Goal: Task Accomplishment & Management: Use online tool/utility

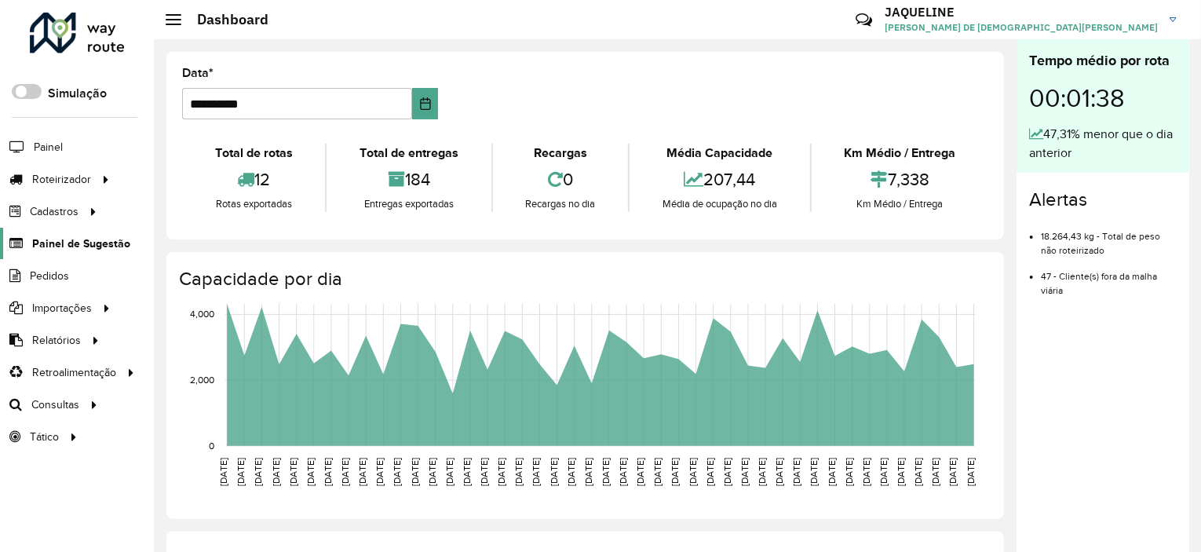
click at [53, 244] on span "Painel de Sugestão" at bounding box center [81, 243] width 98 height 16
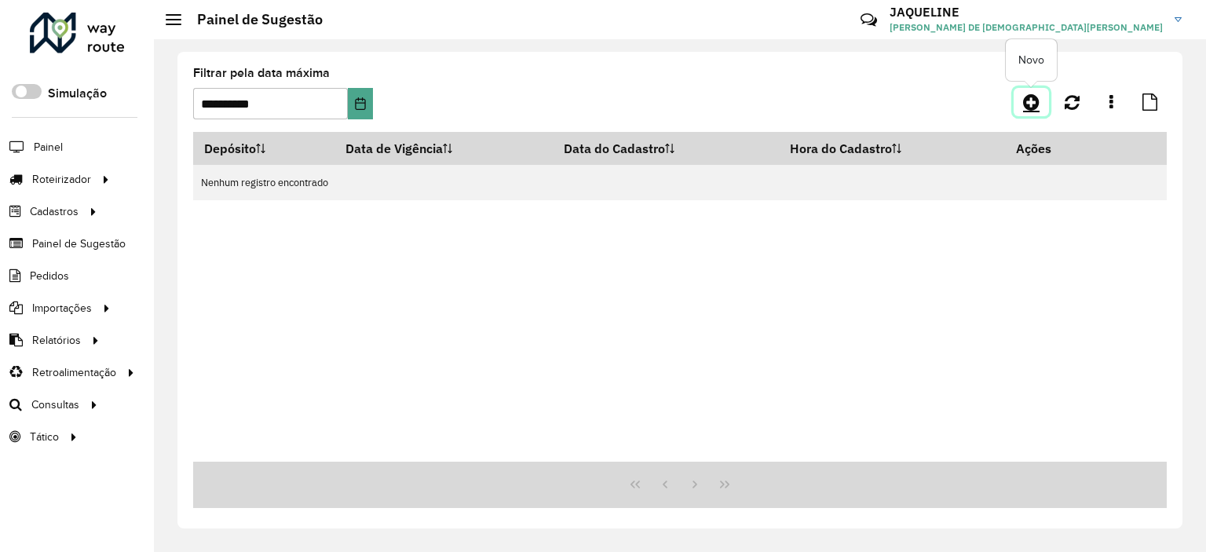
click at [1026, 106] on icon at bounding box center [1031, 102] width 16 height 19
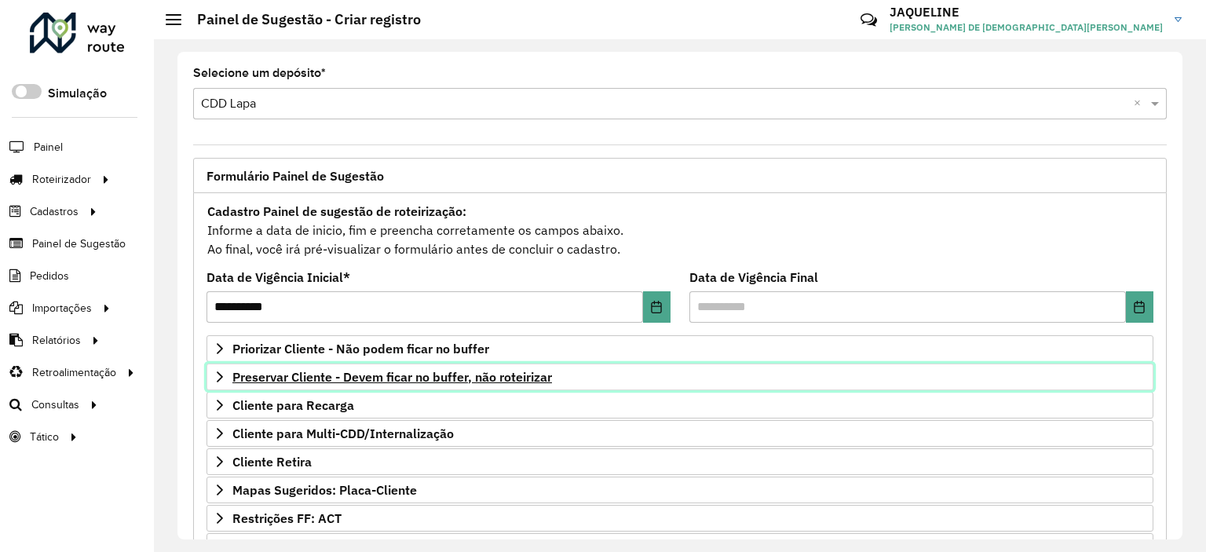
click at [457, 376] on span "Preservar Cliente - Devem ficar no buffer, não roteirizar" at bounding box center [391, 376] width 319 height 13
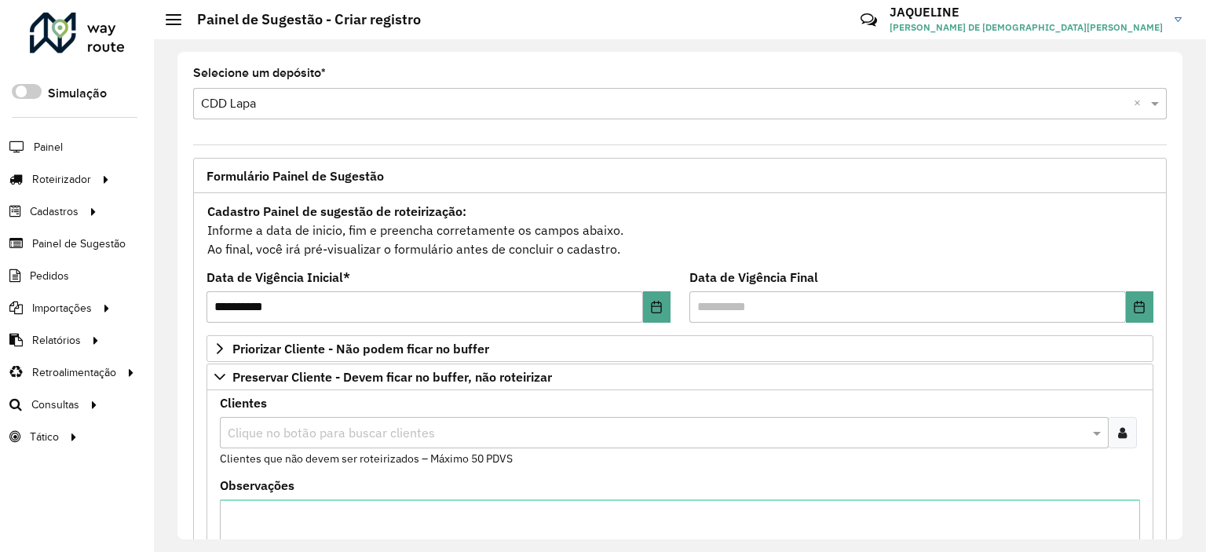
click at [340, 426] on input "text" at bounding box center [656, 433] width 865 height 19
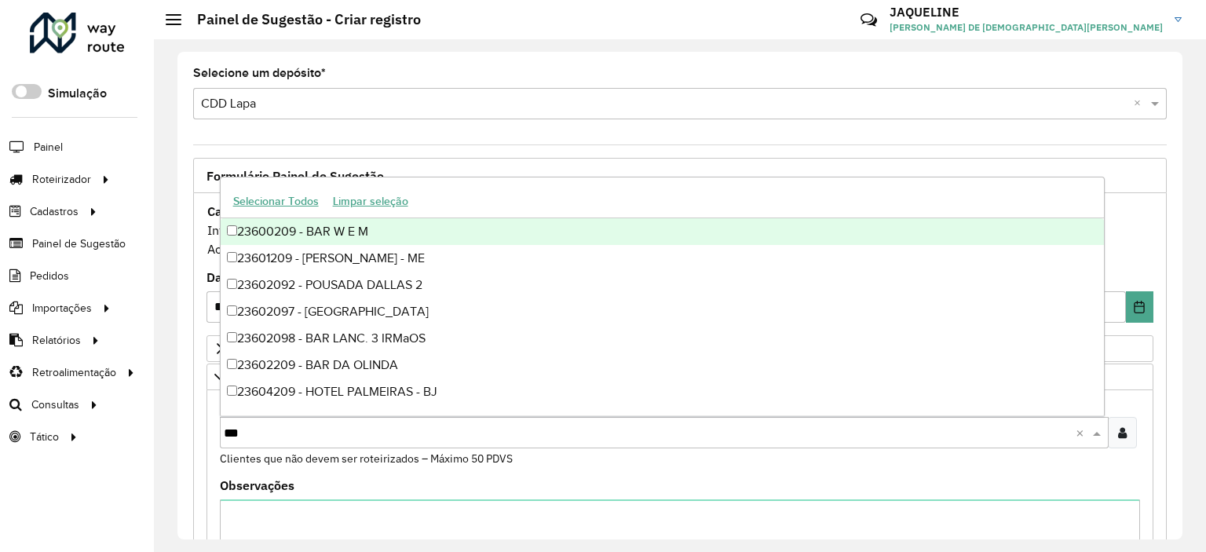
type input "****"
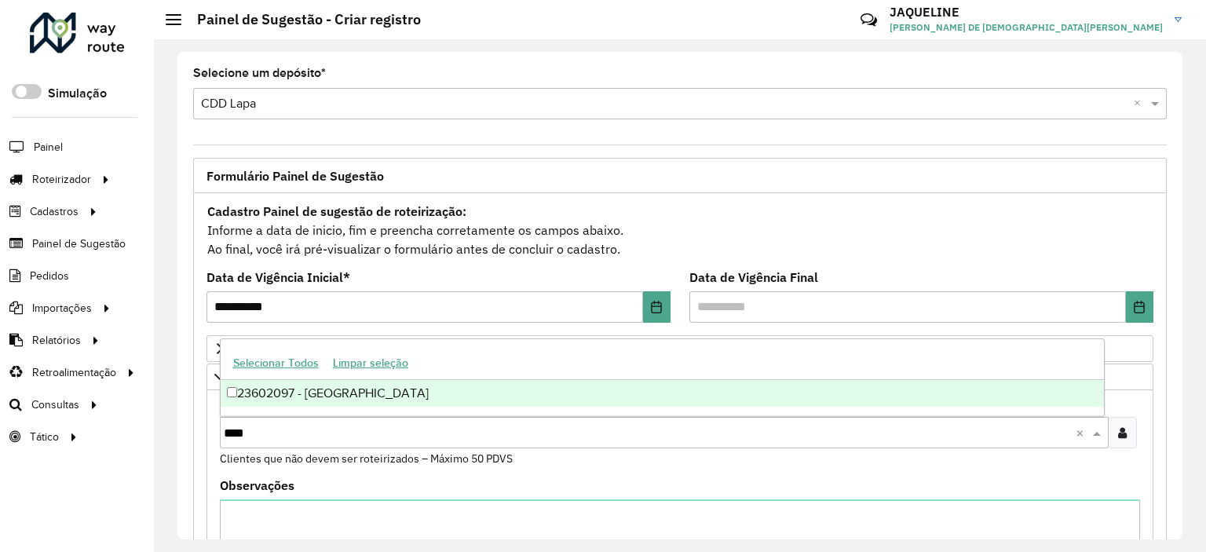
click at [327, 398] on div "23602097 - BAR DO VALDETO" at bounding box center [662, 393] width 883 height 27
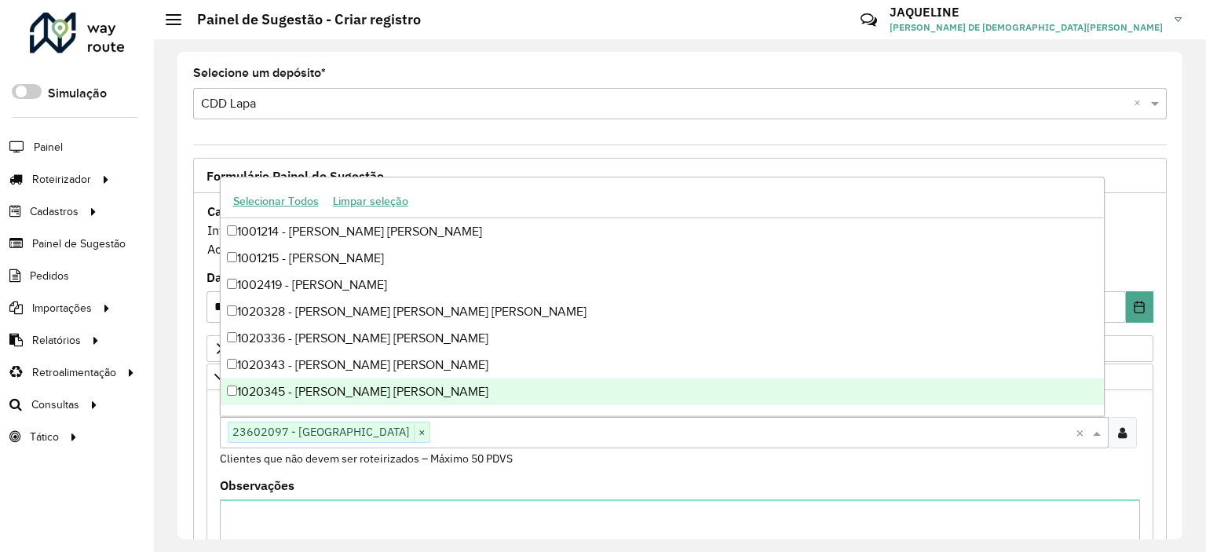
click at [567, 480] on div "Observações" at bounding box center [680, 556] width 920 height 152
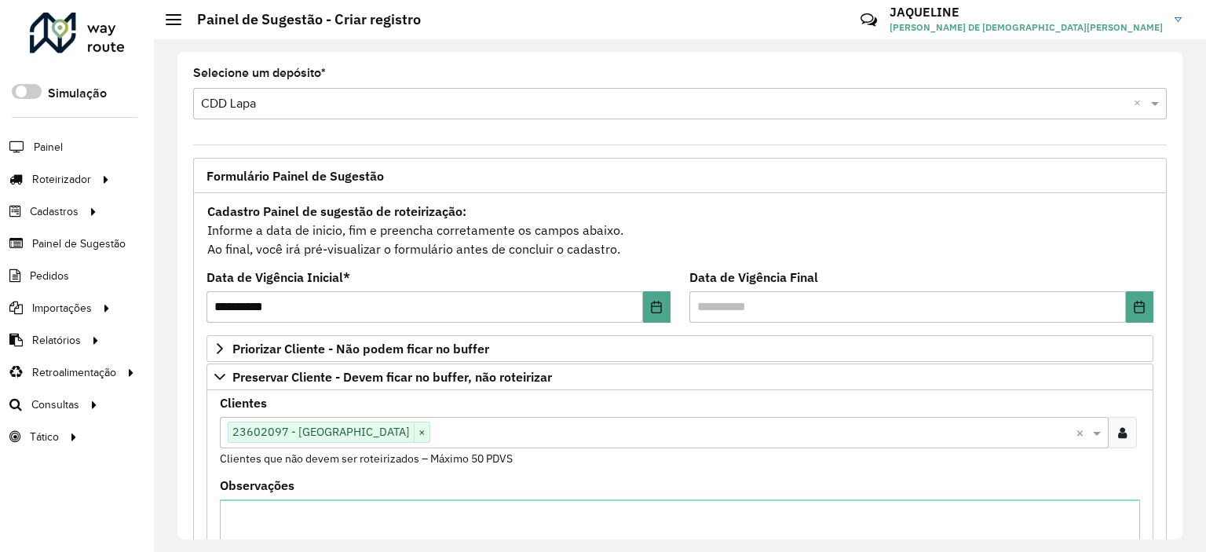
click at [1181, 375] on div "**********" at bounding box center [680, 295] width 1052 height 513
click at [1181, 375] on div "**********" at bounding box center [679, 295] width 1005 height 487
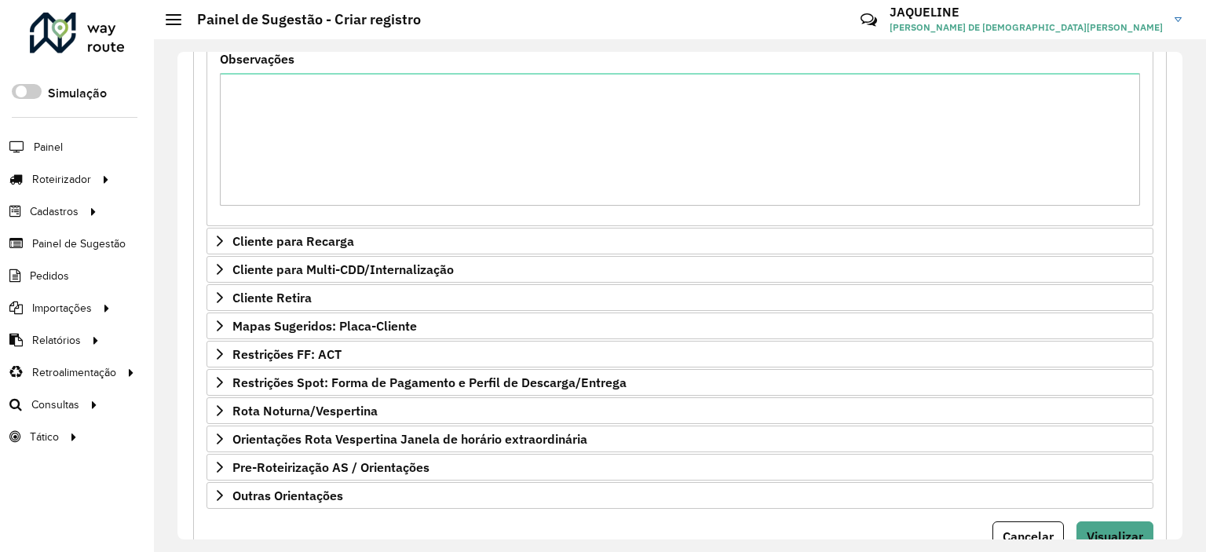
click at [1119, 514] on form "**********" at bounding box center [679, 163] width 947 height 776
click at [1117, 528] on span "Visualizar" at bounding box center [1114, 536] width 57 height 16
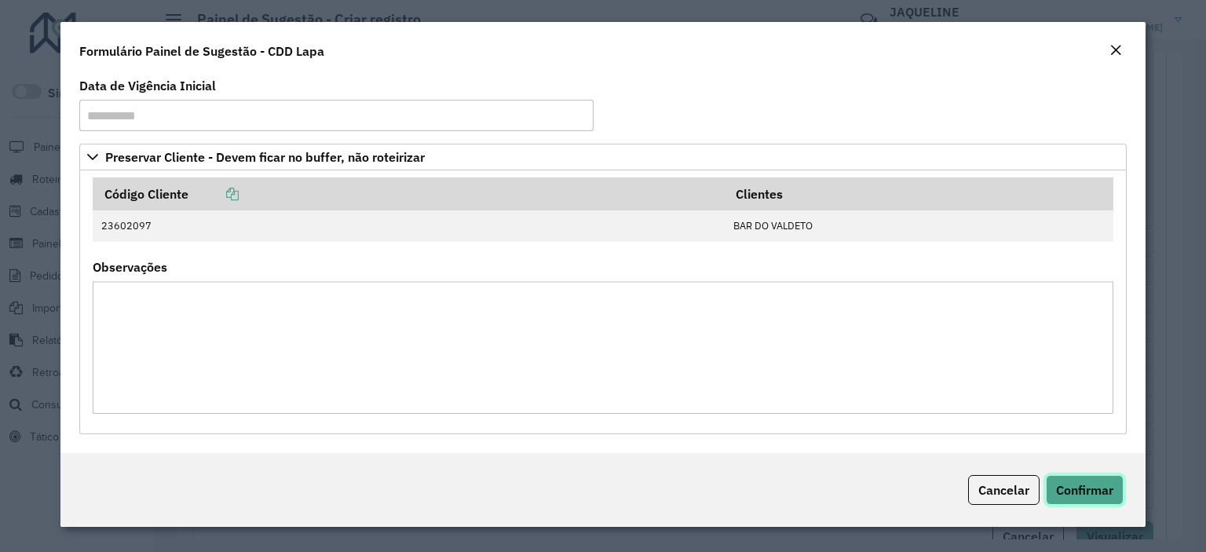
click at [1069, 494] on span "Confirmar" at bounding box center [1084, 490] width 57 height 16
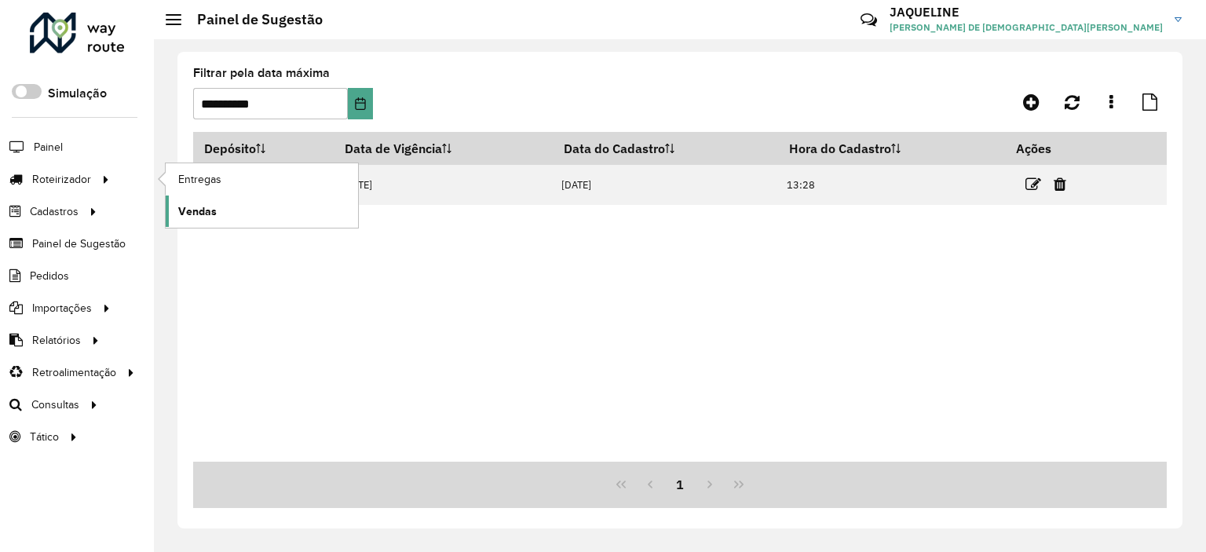
click at [192, 209] on span "Vendas" at bounding box center [197, 211] width 38 height 16
click at [189, 166] on link "Entregas" at bounding box center [262, 178] width 192 height 31
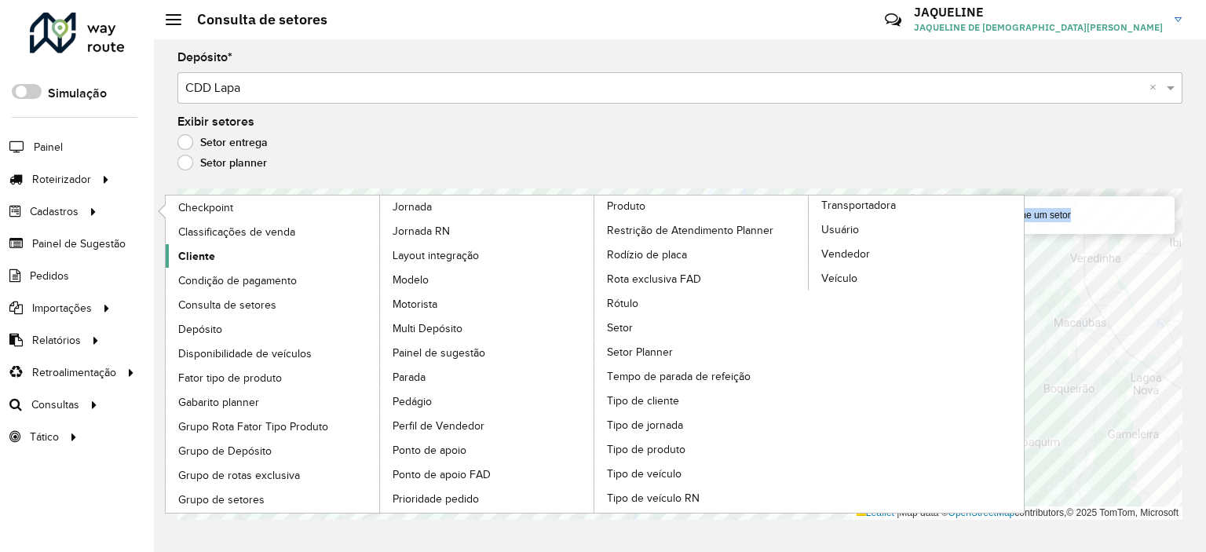
click at [279, 250] on link "Cliente" at bounding box center [273, 256] width 215 height 24
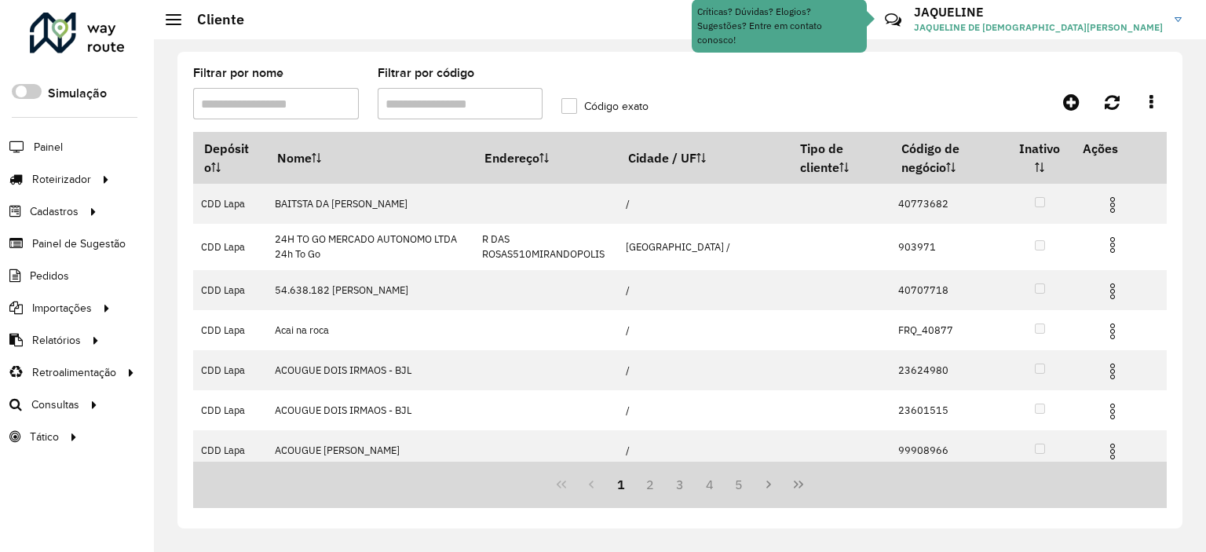
click at [474, 107] on input "Filtrar por código" at bounding box center [461, 103] width 166 height 31
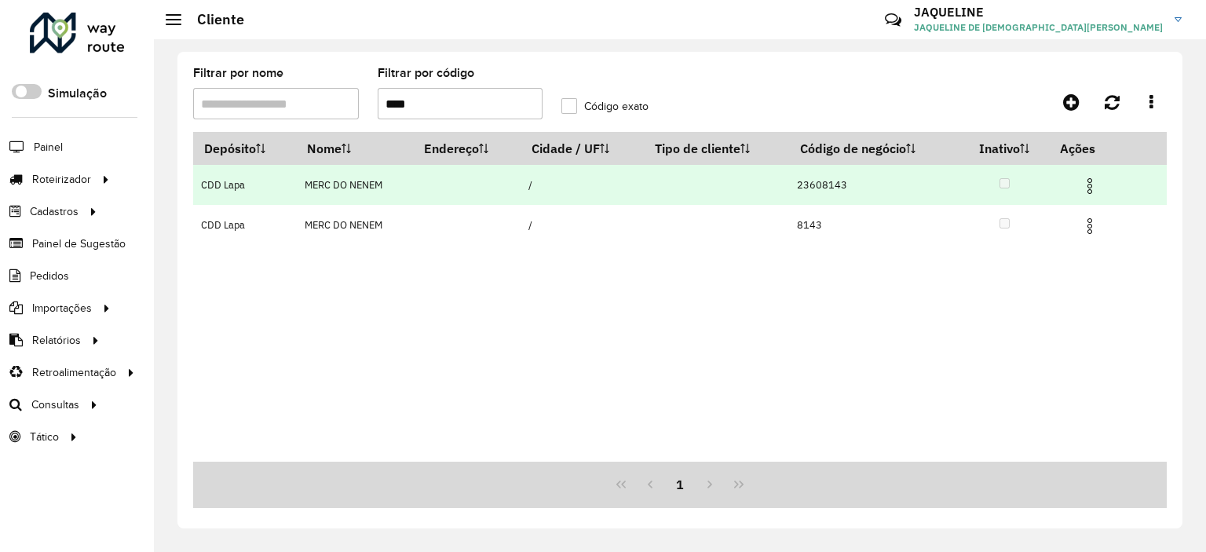
type input "****"
click at [1089, 191] on img at bounding box center [1089, 186] width 19 height 19
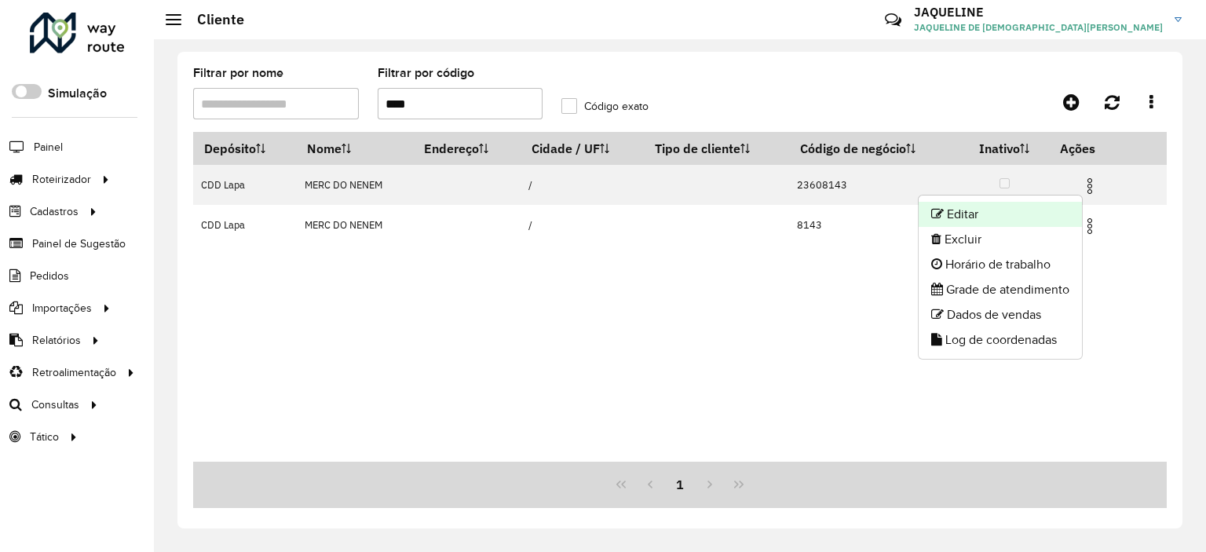
click at [1006, 216] on li "Editar" at bounding box center [999, 214] width 163 height 25
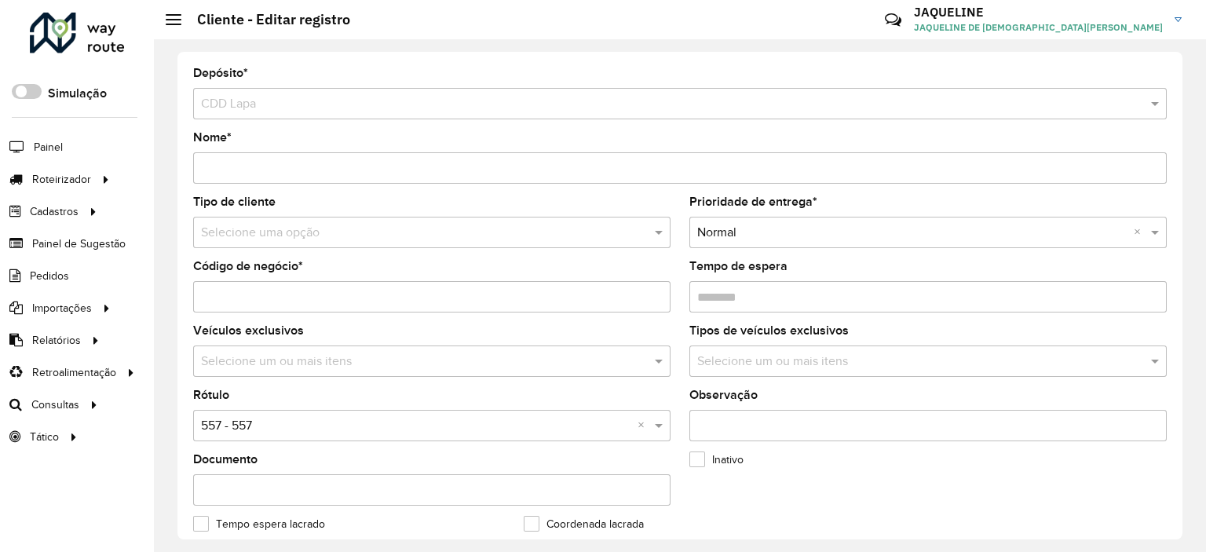
scroll to position [426, 0]
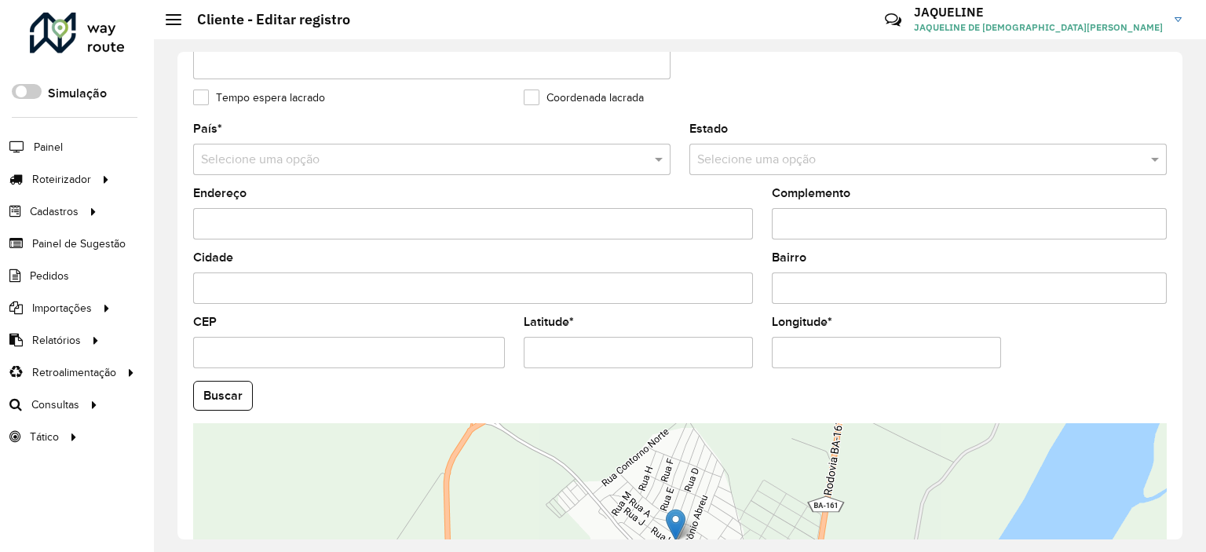
click at [1176, 489] on div "Depósito * Selecione um depósito × CDD Lapa Nome * Tipo de cliente Selecione um…" at bounding box center [679, 295] width 1005 height 487
click at [1184, 495] on div "Depósito * Selecione um depósito × CDD Lapa Nome * Tipo de cliente Selecione um…" at bounding box center [680, 295] width 1052 height 513
click at [1177, 497] on div "Depósito * Selecione um depósito × CDD Lapa Nome * Tipo de cliente Selecione um…" at bounding box center [679, 295] width 1005 height 487
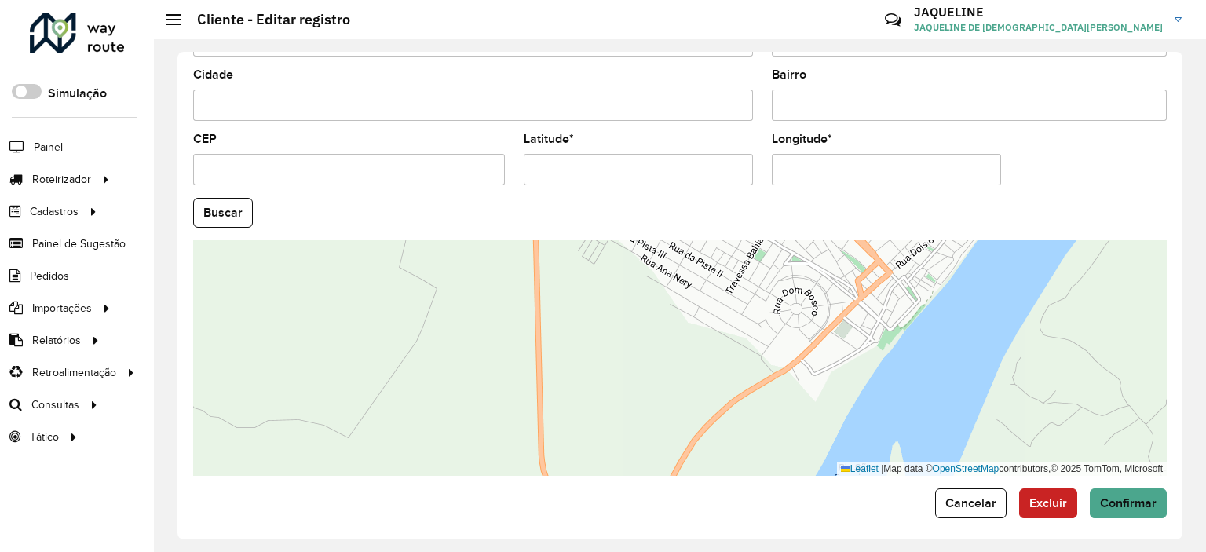
drag, startPoint x: 1024, startPoint y: 354, endPoint x: 1108, endPoint y: 74, distance: 292.5
click at [1108, 74] on formly-group "País * Selecione uma opção Estado Selecione uma opção Endereço Complemento Cida…" at bounding box center [680, 207] width 992 height 535
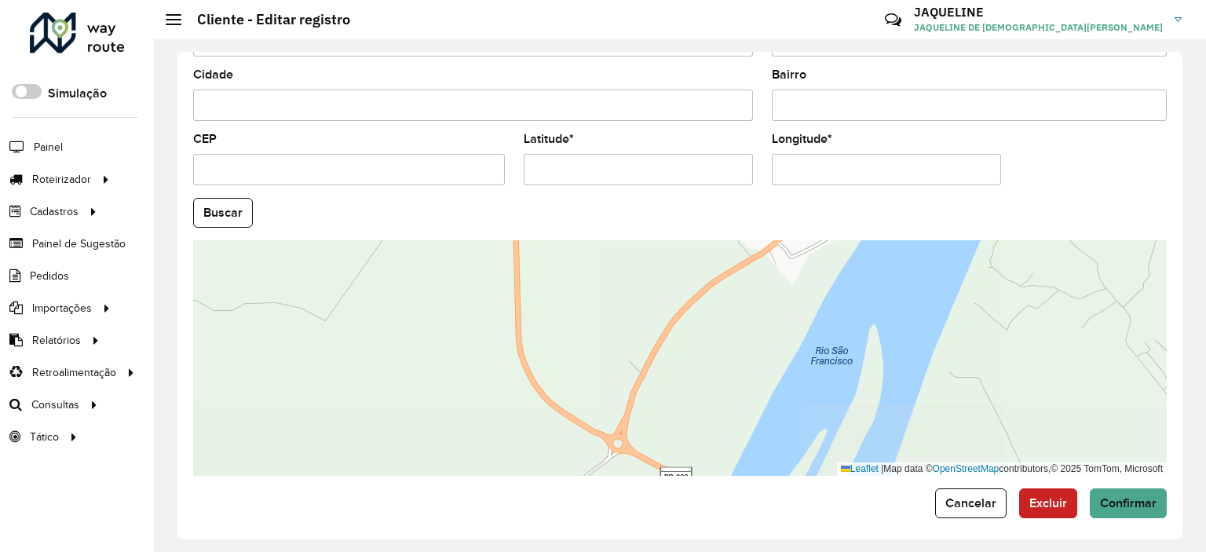
drag, startPoint x: 1027, startPoint y: 301, endPoint x: 1005, endPoint y: 178, distance: 125.2
click at [1005, 178] on formly-group "País * Selecione uma opção Estado Selecione uma opção Endereço Complemento Cida…" at bounding box center [680, 207] width 992 height 535
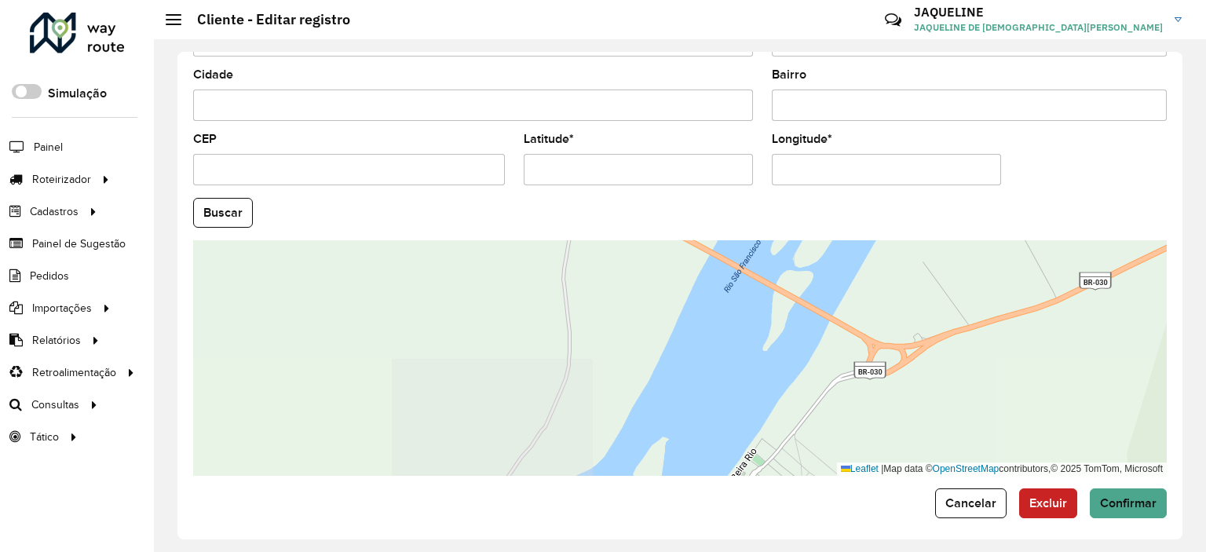
drag, startPoint x: 925, startPoint y: 383, endPoint x: 917, endPoint y: 147, distance: 236.4
click at [917, 147] on formly-group "País * Selecione uma opção Estado Selecione uma opção Endereço Complemento Cida…" at bounding box center [680, 207] width 992 height 535
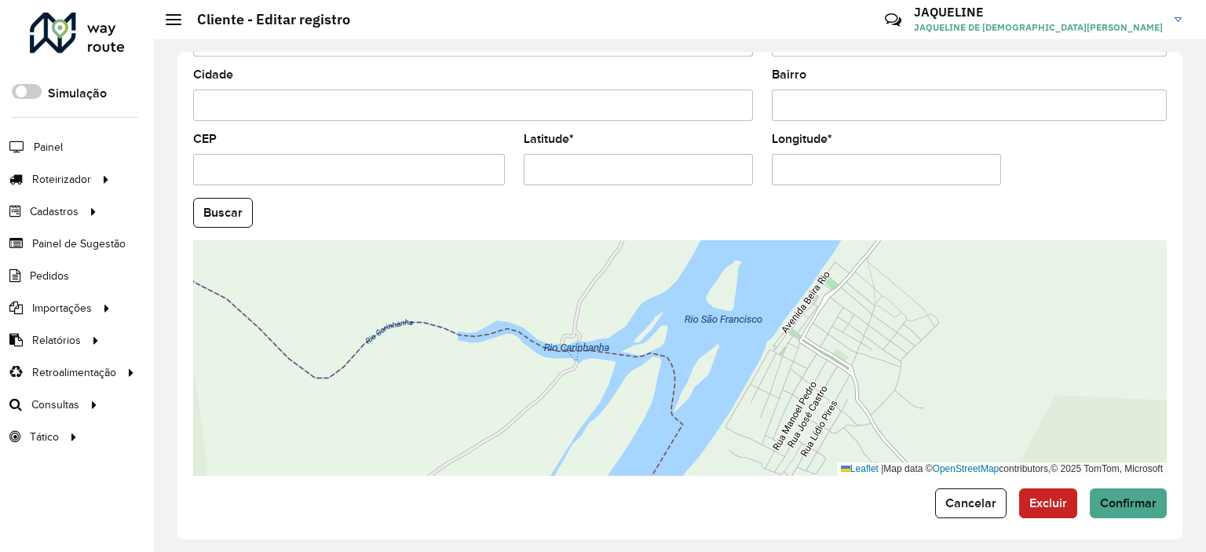
drag, startPoint x: 897, startPoint y: 349, endPoint x: 969, endPoint y: 183, distance: 181.4
click at [970, 181] on formly-group "País * Selecione uma opção Estado Selecione uma opção Endereço Complemento Cida…" at bounding box center [680, 207] width 992 height 535
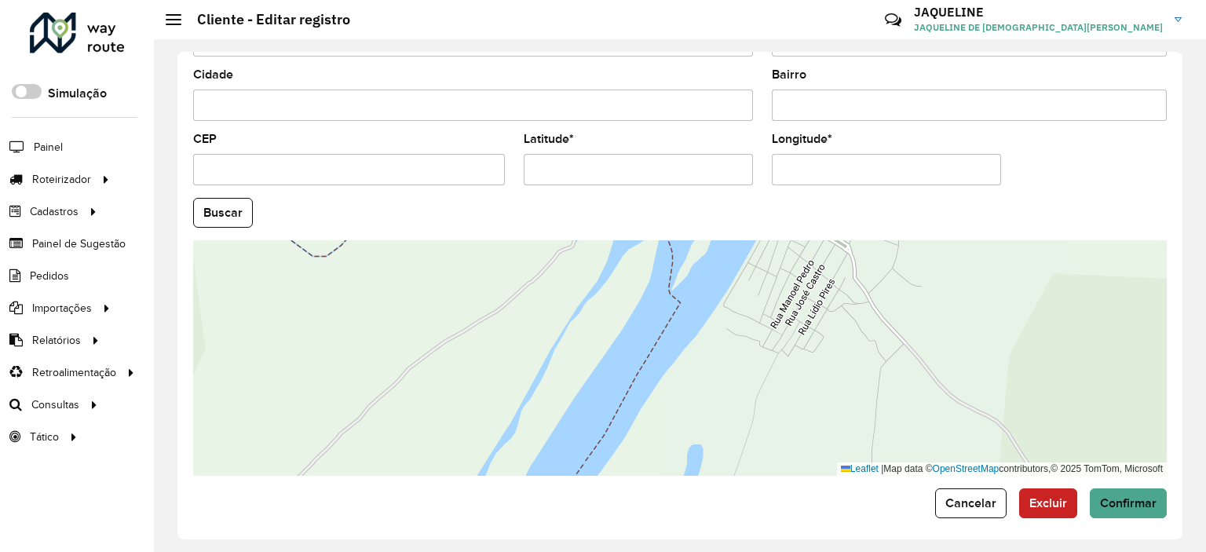
drag, startPoint x: 949, startPoint y: 308, endPoint x: 926, endPoint y: 287, distance: 31.1
click at [926, 287] on div "Leaflet | Map data © OpenStreetMap contributors,© 2025 TomTom, Microsoft" at bounding box center [679, 357] width 973 height 235
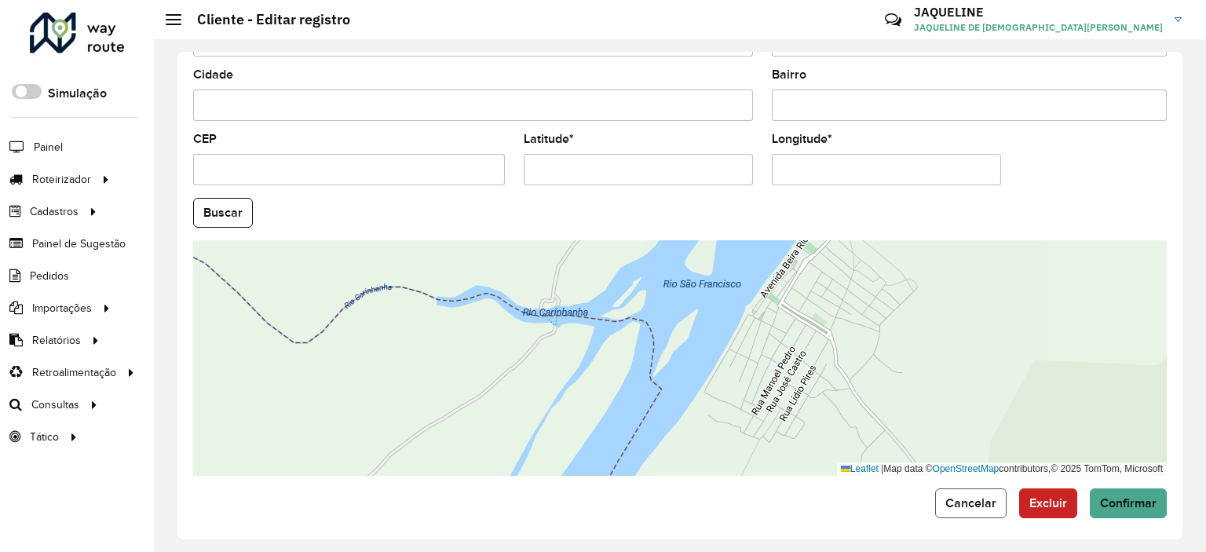
click at [994, 492] on button "Cancelar" at bounding box center [970, 503] width 71 height 30
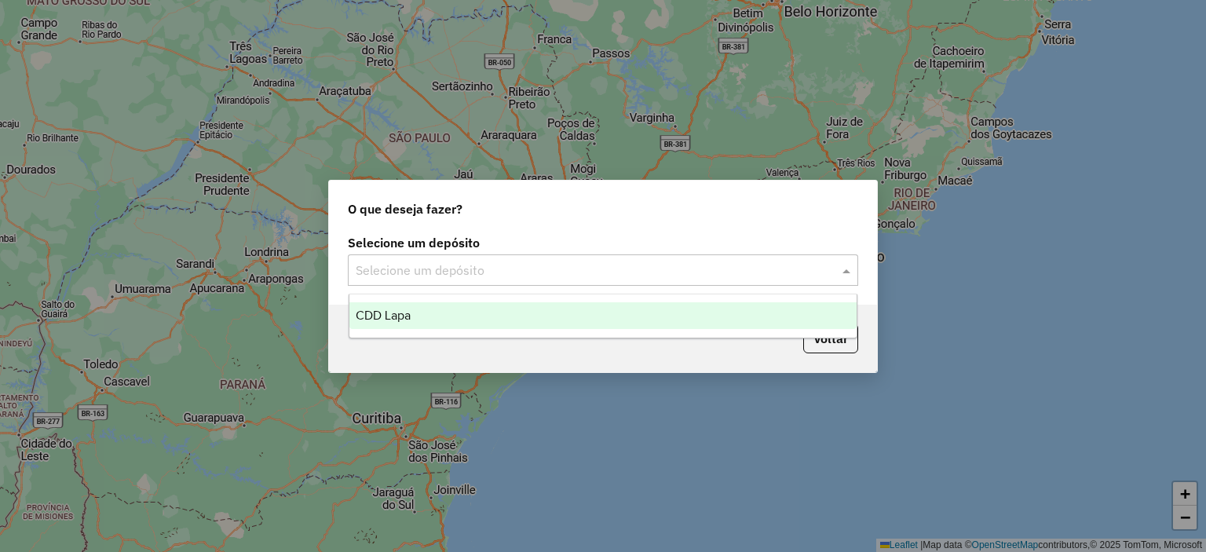
click at [584, 283] on div "Selecione um depósito" at bounding box center [603, 269] width 510 height 31
click at [504, 332] on ng-dropdown-panel "CDD Lapa" at bounding box center [603, 316] width 509 height 45
click at [506, 325] on div "CDD Lapa" at bounding box center [603, 315] width 508 height 27
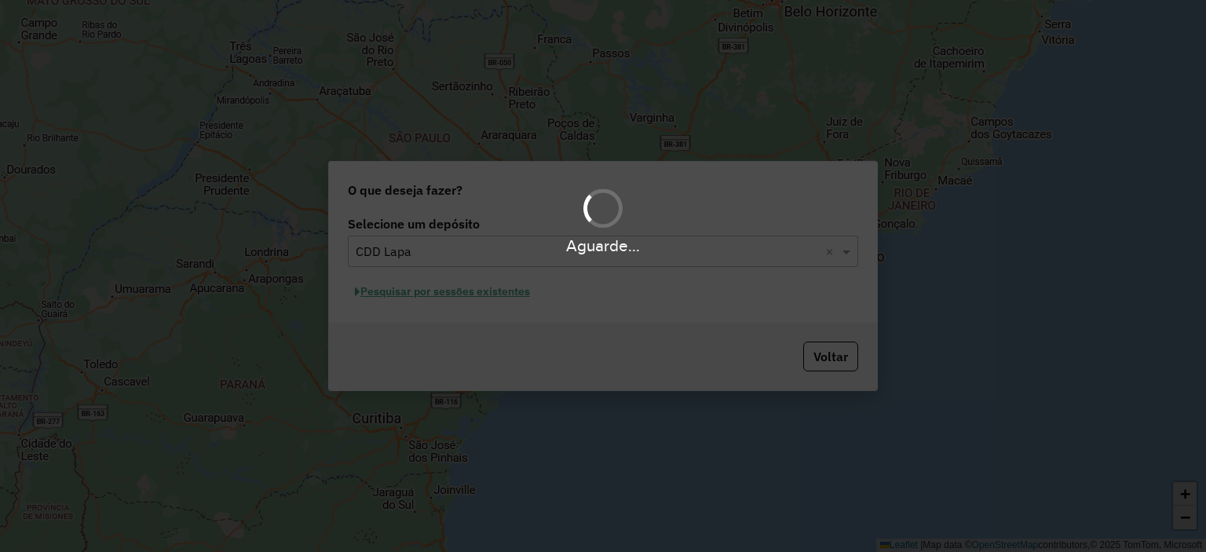
click at [506, 325] on div "Aguarde..." at bounding box center [603, 276] width 1206 height 552
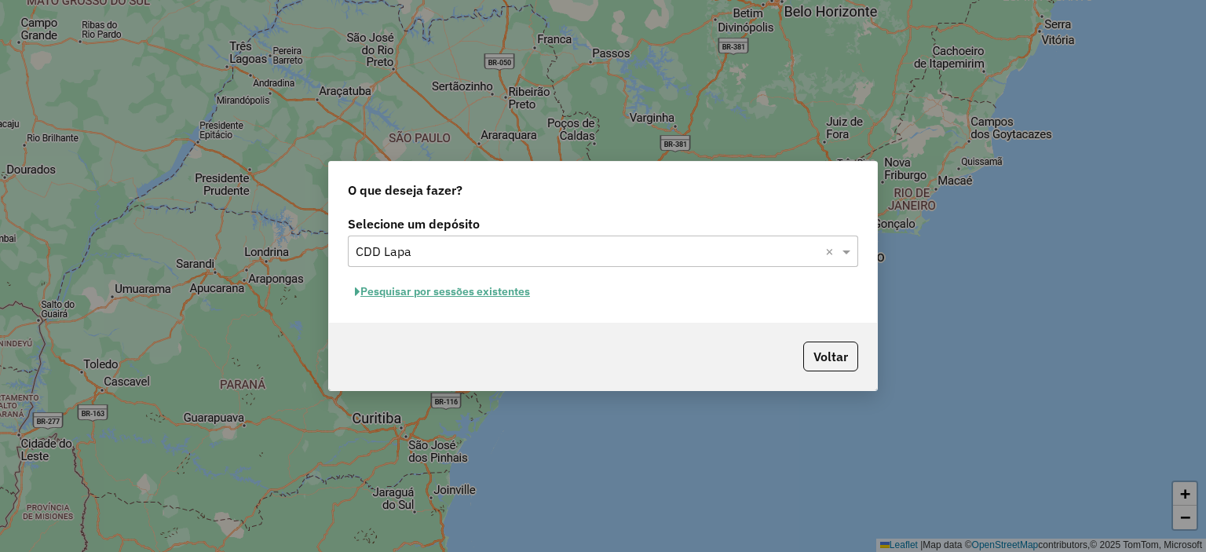
drag, startPoint x: 487, startPoint y: 304, endPoint x: 499, endPoint y: 296, distance: 14.8
click at [499, 296] on hb-app "Aguarde... Pop-up bloqueado! Seu navegador bloqueou automáticamente a abertura …" at bounding box center [603, 276] width 1206 height 552
click at [499, 296] on button "Pesquisar por sessões existentes" at bounding box center [442, 291] width 189 height 24
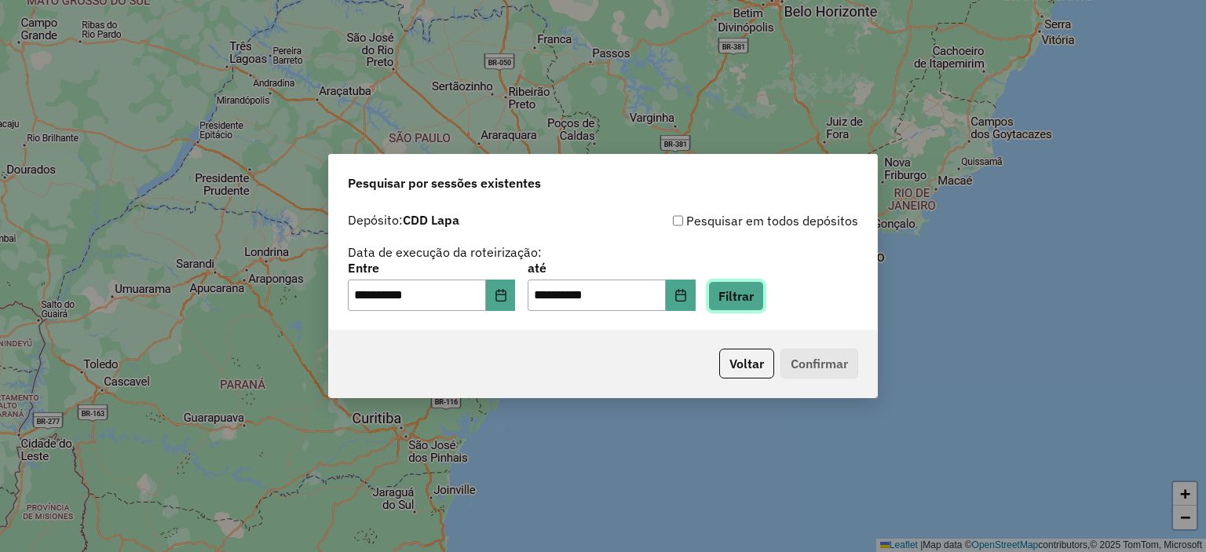
click at [764, 288] on button "Filtrar" at bounding box center [736, 296] width 56 height 30
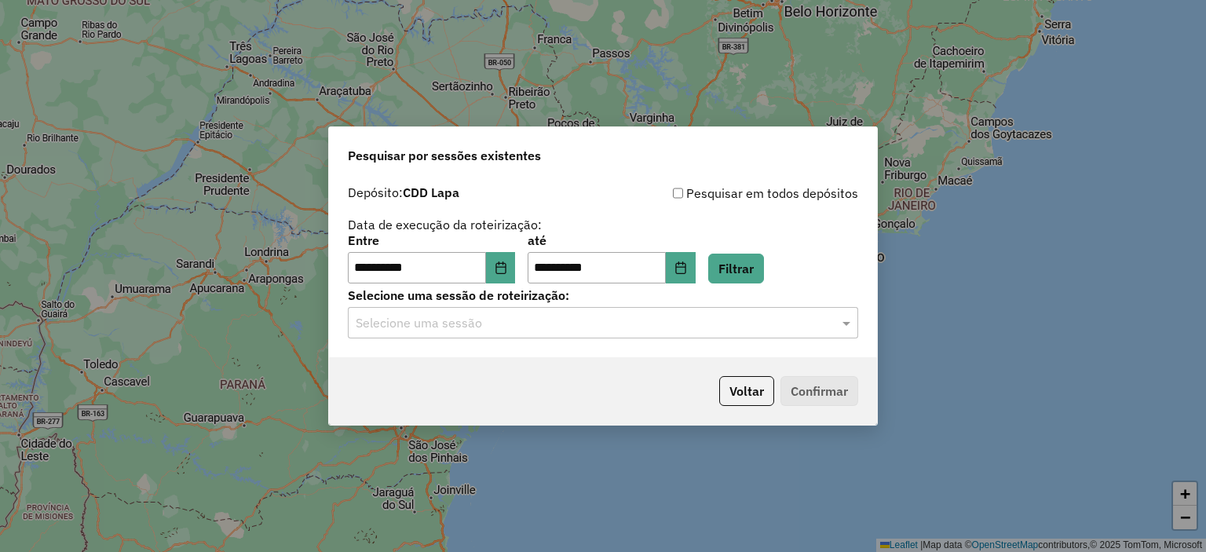
drag, startPoint x: 487, startPoint y: 351, endPoint x: 499, endPoint y: 338, distance: 17.8
click at [499, 338] on div "**********" at bounding box center [603, 267] width 548 height 180
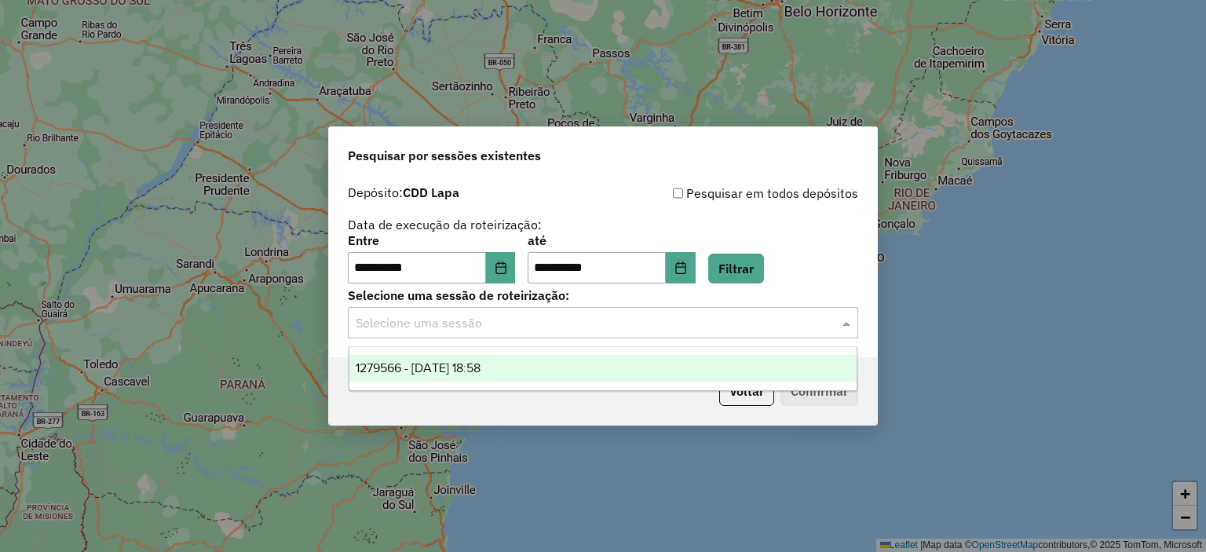
click at [479, 327] on input "text" at bounding box center [587, 323] width 463 height 19
click at [457, 364] on span "1279566 - 20/09/2025 18:58" at bounding box center [418, 367] width 125 height 13
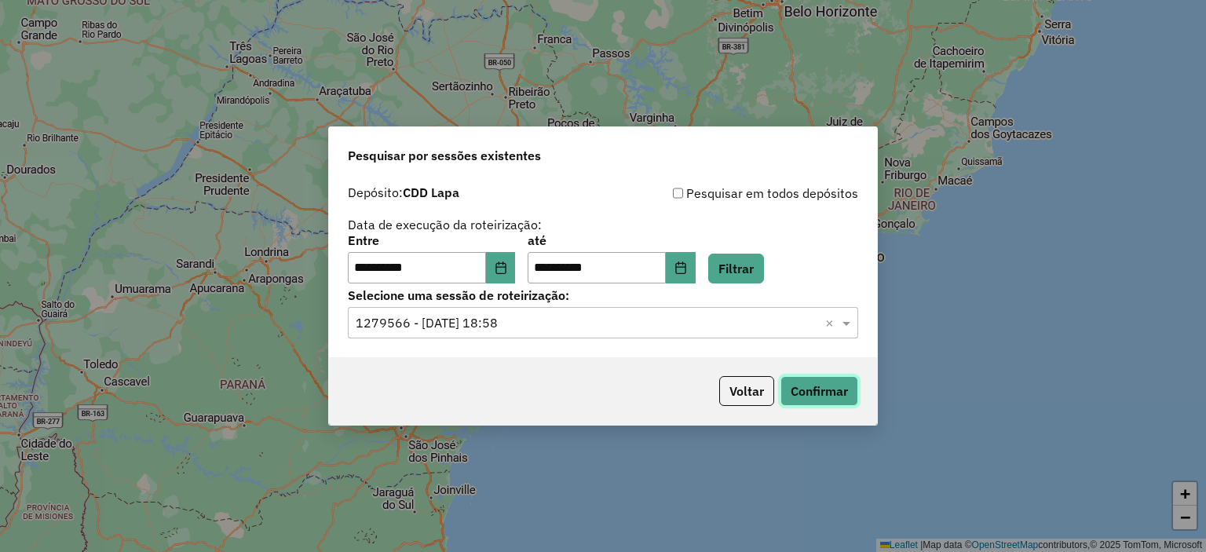
click at [800, 384] on button "Confirmar" at bounding box center [819, 391] width 78 height 30
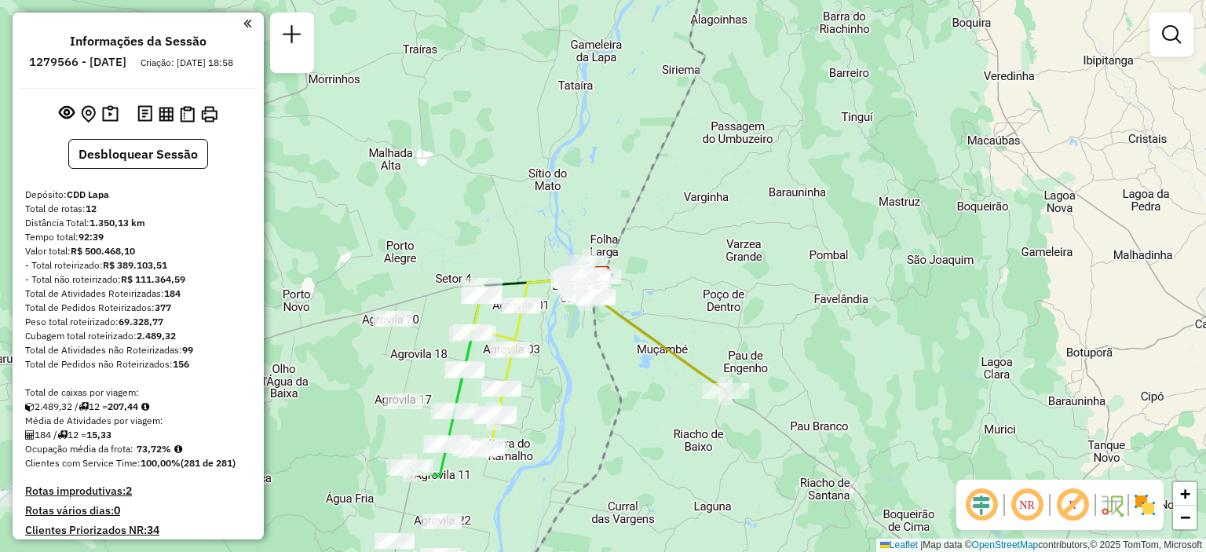
drag, startPoint x: 839, startPoint y: 483, endPoint x: 1057, endPoint y: 498, distance: 217.9
click at [1057, 498] on hb-router-mapa "Informações da Sessão 1279566 - [DATE] Criação: [DATE] 18:58 Desbloquear Sessão…" at bounding box center [603, 276] width 1206 height 552
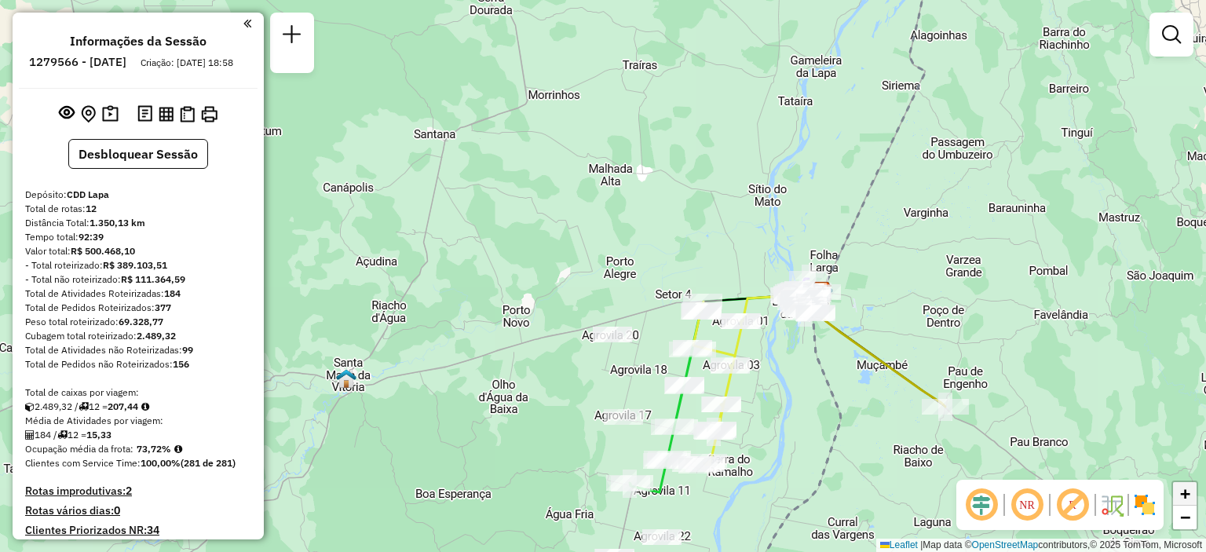
click at [1185, 502] on span "+" at bounding box center [1185, 494] width 10 height 20
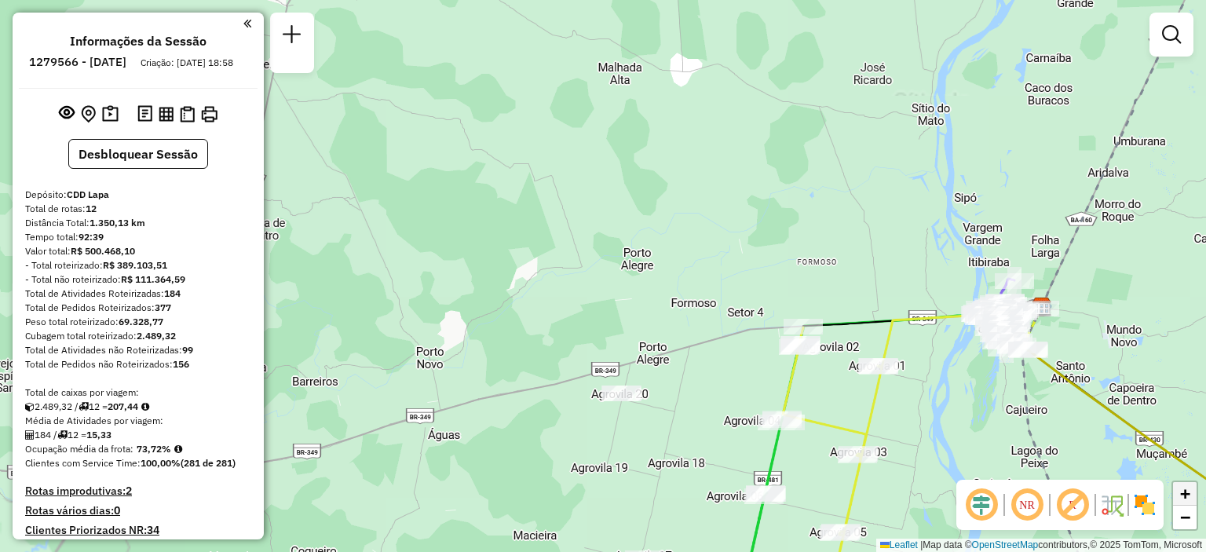
click at [1185, 499] on span "+" at bounding box center [1185, 494] width 10 height 20
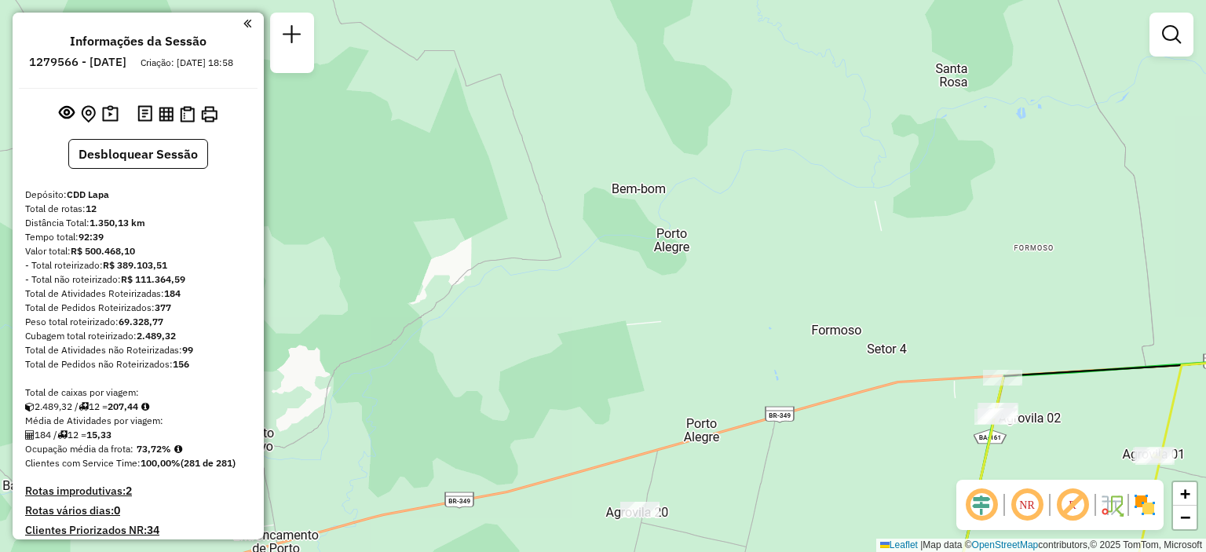
click at [1015, 331] on div "Janela de atendimento Grade de atendimento Capacidade Transportadoras Veículos …" at bounding box center [603, 276] width 1206 height 552
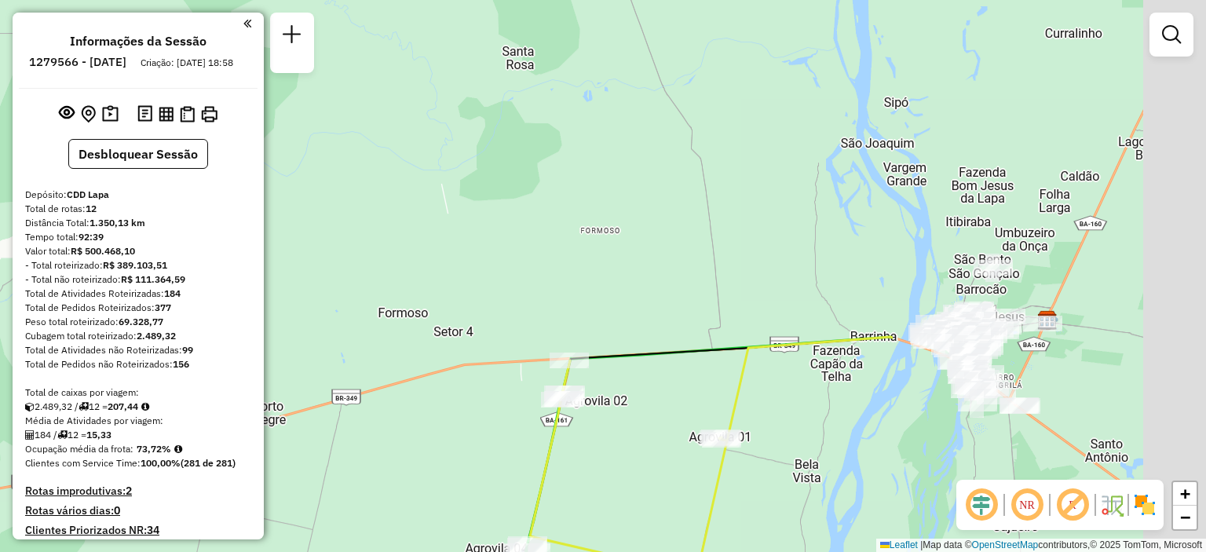
drag, startPoint x: 1008, startPoint y: 330, endPoint x: 571, endPoint y: 316, distance: 436.7
click at [578, 316] on div "Janela de atendimento Grade de atendimento Capacidade Transportadoras Veículos …" at bounding box center [603, 276] width 1206 height 552
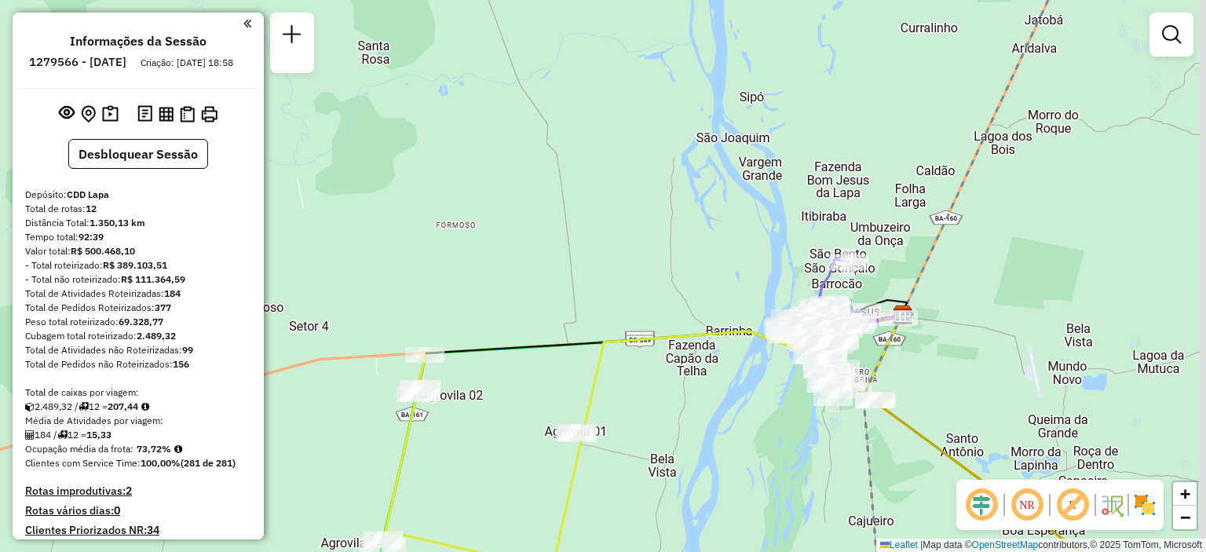
drag, startPoint x: 813, startPoint y: 404, endPoint x: 707, endPoint y: 395, distance: 106.4
click at [706, 395] on div "Janela de atendimento Grade de atendimento Capacidade Transportadoras Veículos …" at bounding box center [603, 276] width 1206 height 552
click at [1188, 495] on span "+" at bounding box center [1185, 494] width 10 height 20
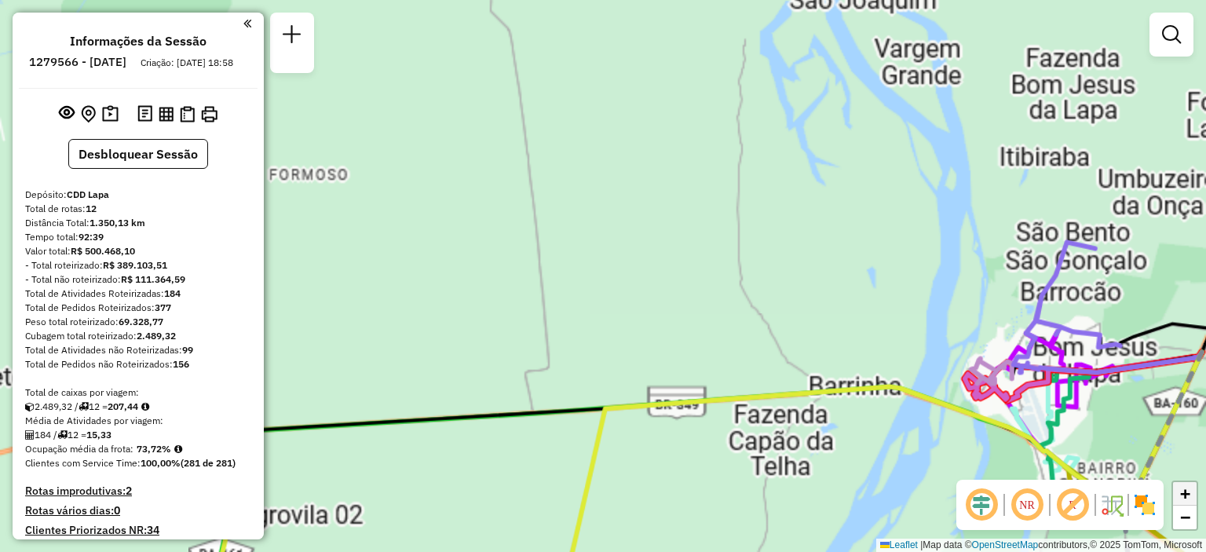
click at [1188, 495] on span "+" at bounding box center [1185, 494] width 10 height 20
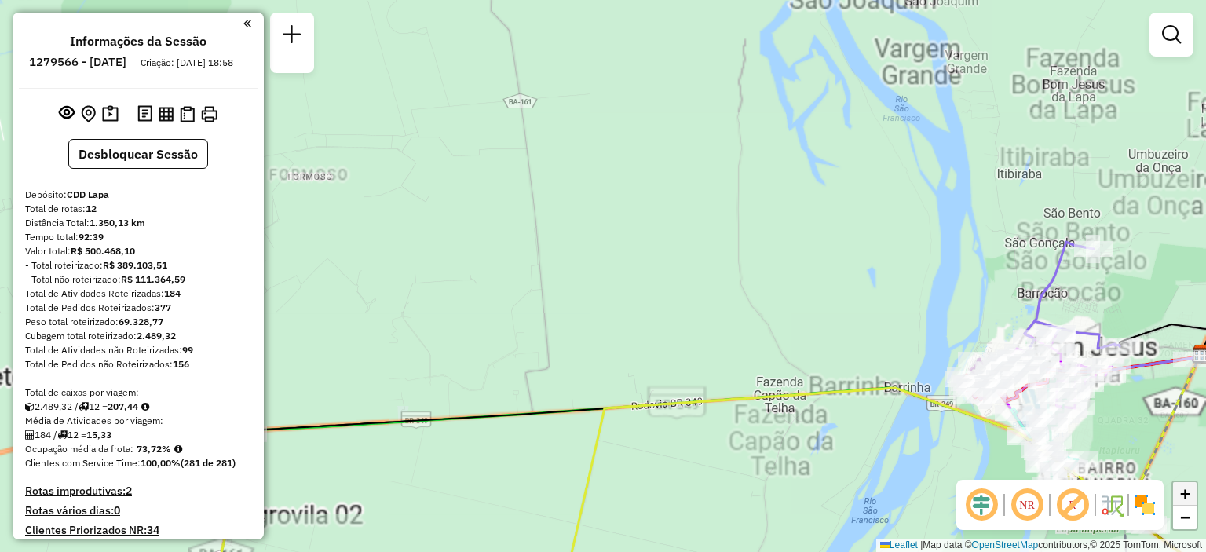
click at [1188, 495] on span "+" at bounding box center [1185, 494] width 10 height 20
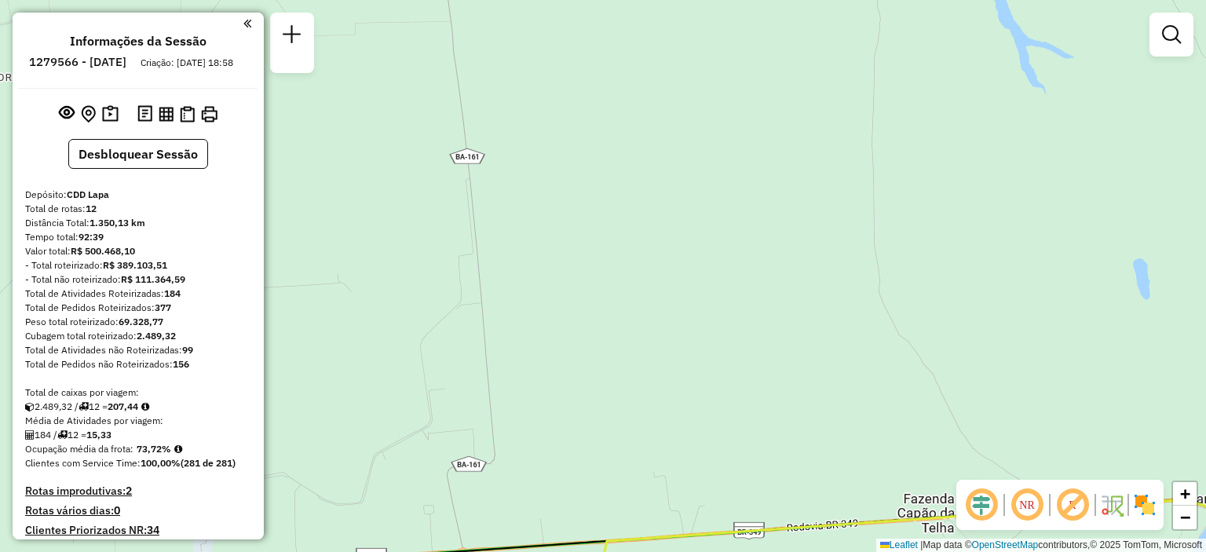
click at [941, 319] on div "Janela de atendimento Grade de atendimento Capacidade Transportadoras Veículos …" at bounding box center [603, 276] width 1206 height 552
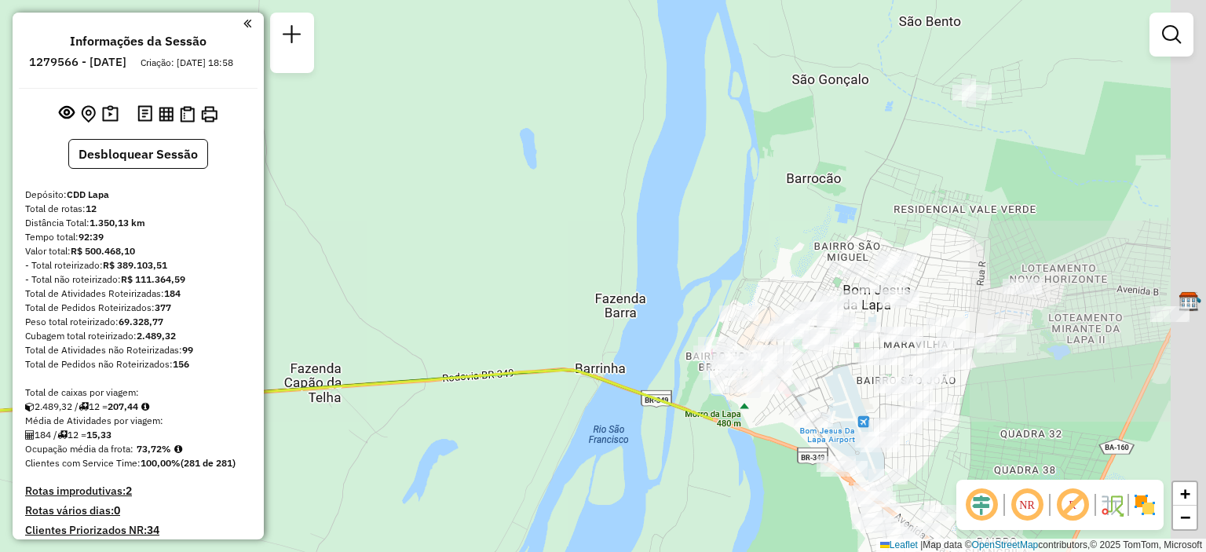
drag, startPoint x: 1078, startPoint y: 363, endPoint x: 493, endPoint y: 238, distance: 598.0
click at [493, 238] on div "Janela de atendimento Grade de atendimento Capacidade Transportadoras Veículos …" at bounding box center [603, 276] width 1206 height 552
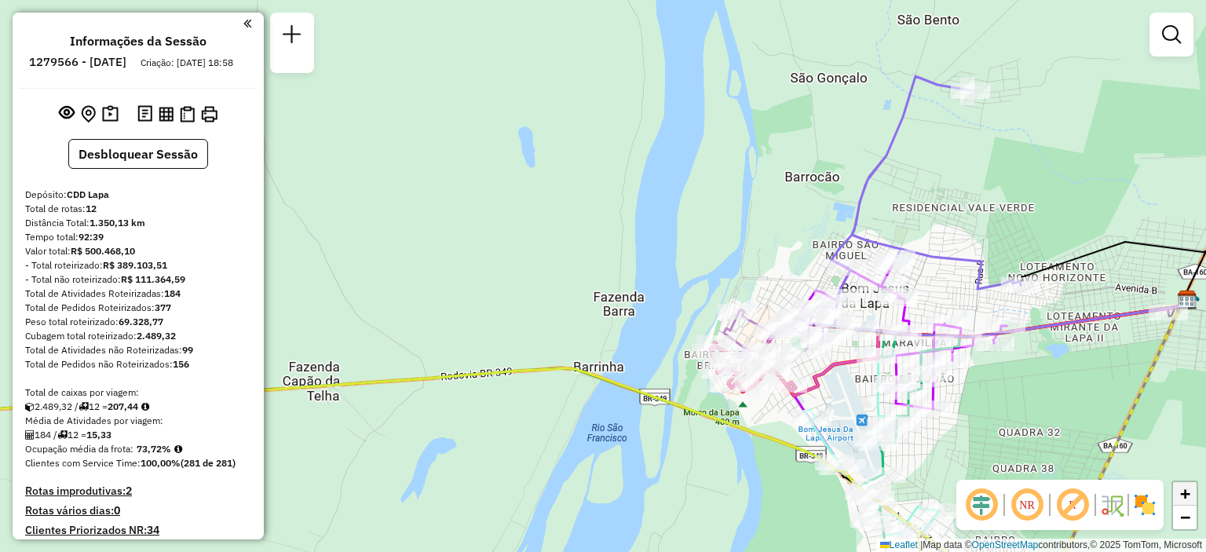
click at [1188, 502] on span "+" at bounding box center [1185, 494] width 10 height 20
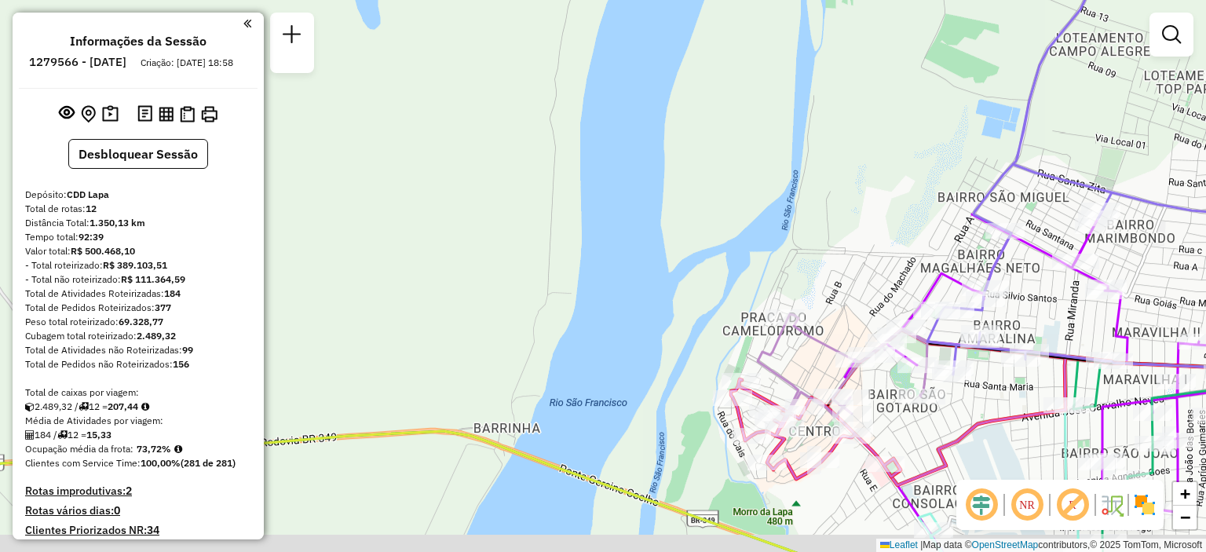
drag, startPoint x: 867, startPoint y: 245, endPoint x: 690, endPoint y: 169, distance: 193.0
click at [690, 169] on div "Janela de atendimento Grade de atendimento Capacidade Transportadoras Veículos …" at bounding box center [603, 276] width 1206 height 552
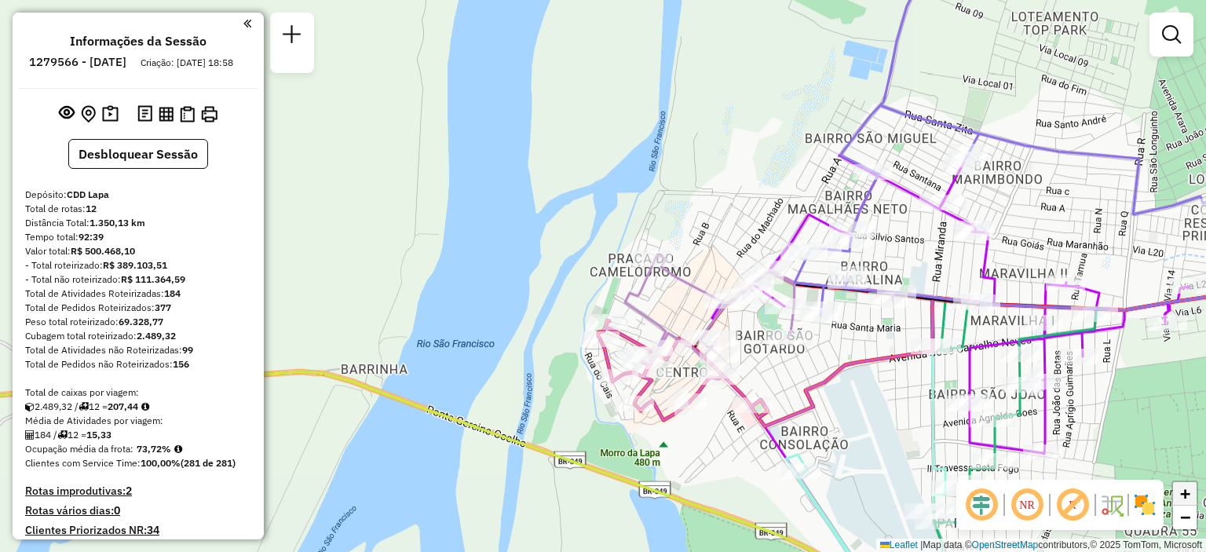
click at [1181, 494] on span "+" at bounding box center [1185, 494] width 10 height 20
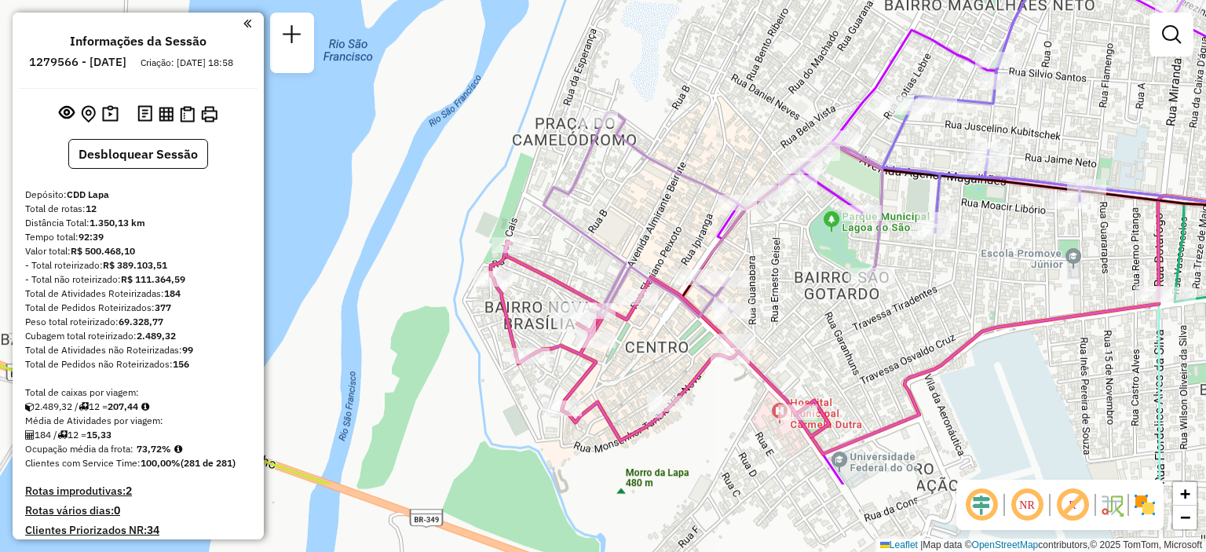
drag, startPoint x: 969, startPoint y: 470, endPoint x: 867, endPoint y: 348, distance: 159.4
click at [867, 348] on div "Janela de atendimento Grade de atendimento Capacidade Transportadoras Veículos …" at bounding box center [603, 276] width 1206 height 552
